Goal: Task Accomplishment & Management: Use online tool/utility

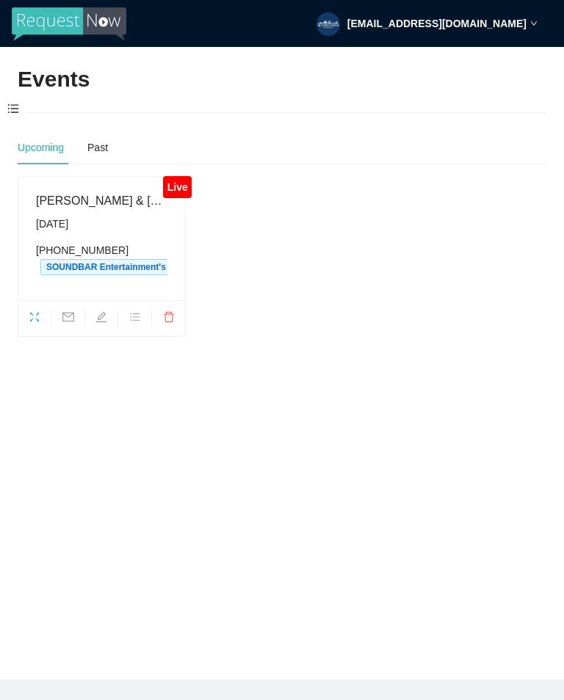
click at [34, 300] on ul at bounding box center [101, 318] width 167 height 36
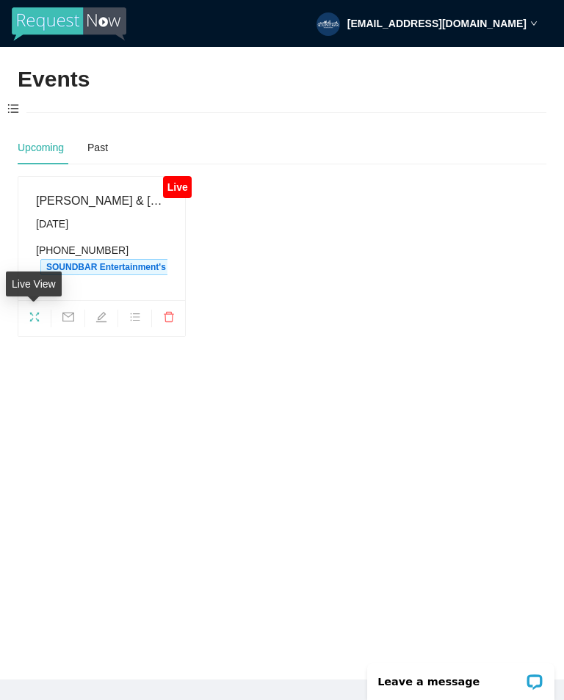
click at [37, 319] on icon "fullscreen" at bounding box center [35, 317] width 10 height 10
